Goal: Transaction & Acquisition: Purchase product/service

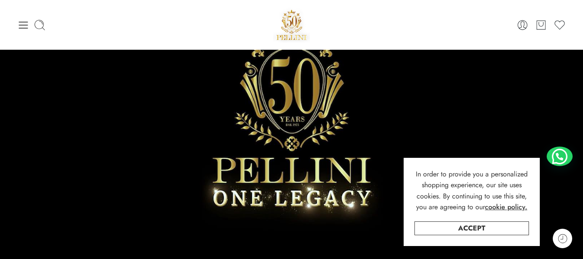
click at [25, 24] on icon at bounding box center [23, 25] width 12 height 12
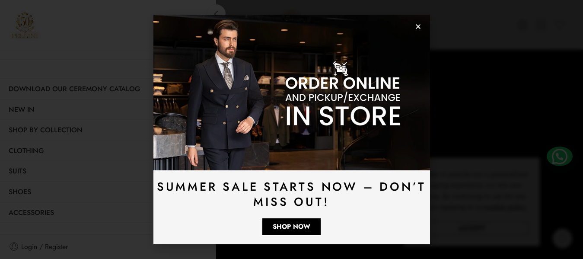
click at [419, 25] on use "Close" at bounding box center [418, 26] width 5 height 5
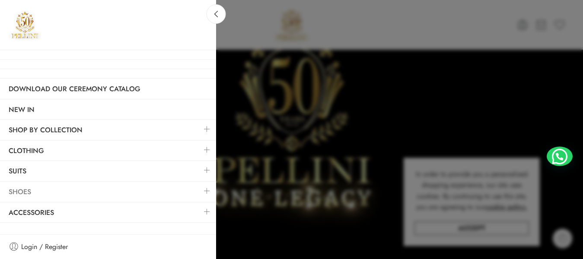
click at [63, 188] on link "Shoes" at bounding box center [108, 192] width 216 height 20
click at [211, 191] on link at bounding box center [207, 190] width 18 height 19
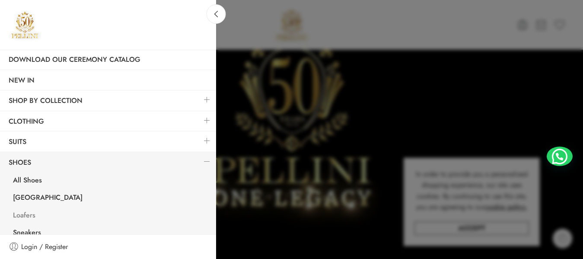
scroll to position [43, 0]
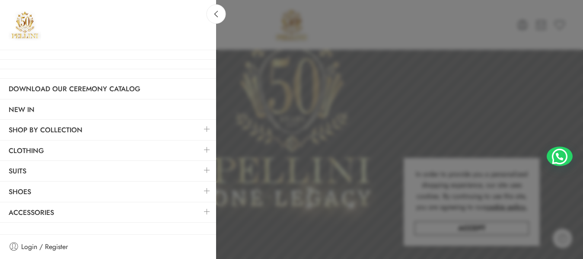
click at [210, 193] on link at bounding box center [207, 190] width 18 height 19
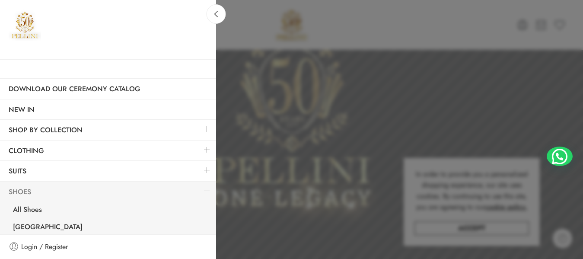
scroll to position [61, 0]
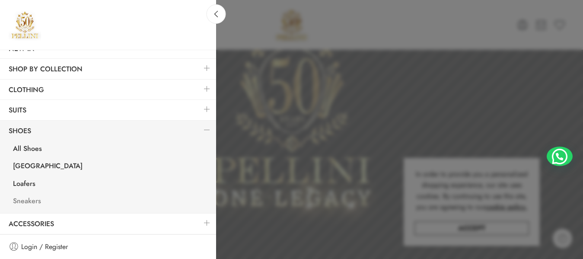
click at [34, 202] on link "Sneakers" at bounding box center [110, 202] width 212 height 18
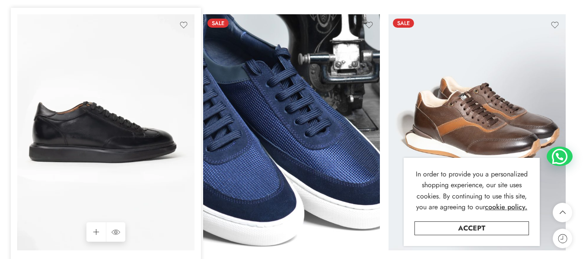
scroll to position [994, 0]
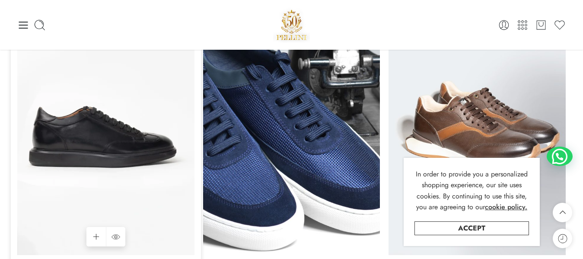
click at [141, 105] on img at bounding box center [105, 137] width 177 height 236
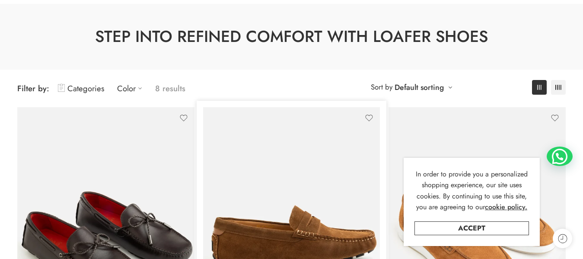
scroll to position [130, 0]
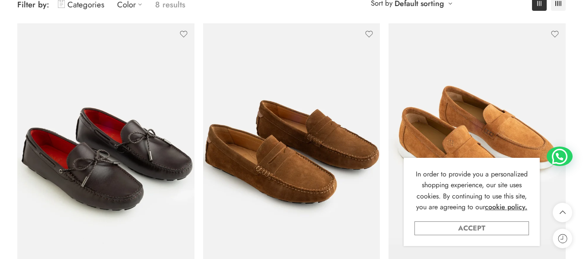
click at [467, 230] on link "Accept" at bounding box center [471, 228] width 115 height 14
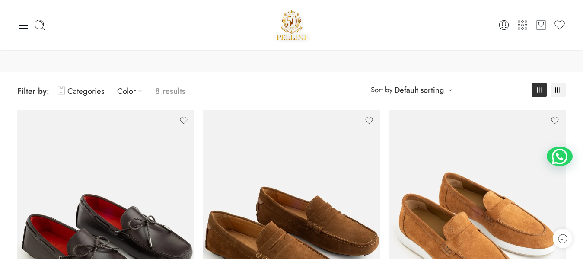
scroll to position [0, 0]
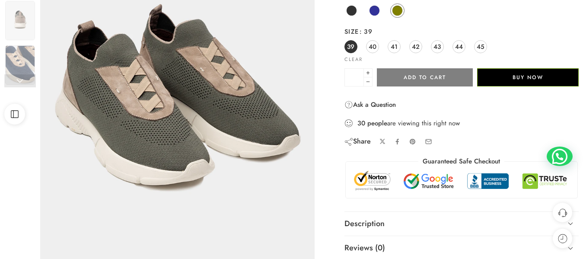
scroll to position [173, 0]
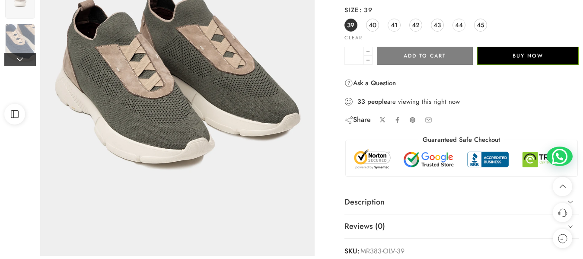
click at [24, 62] on link at bounding box center [20, 59] width 32 height 13
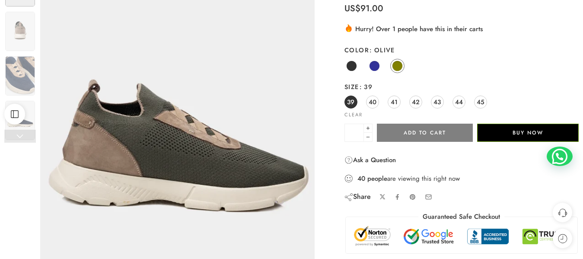
scroll to position [130, 0]
